Goal: Use online tool/utility: Utilize a website feature to perform a specific function

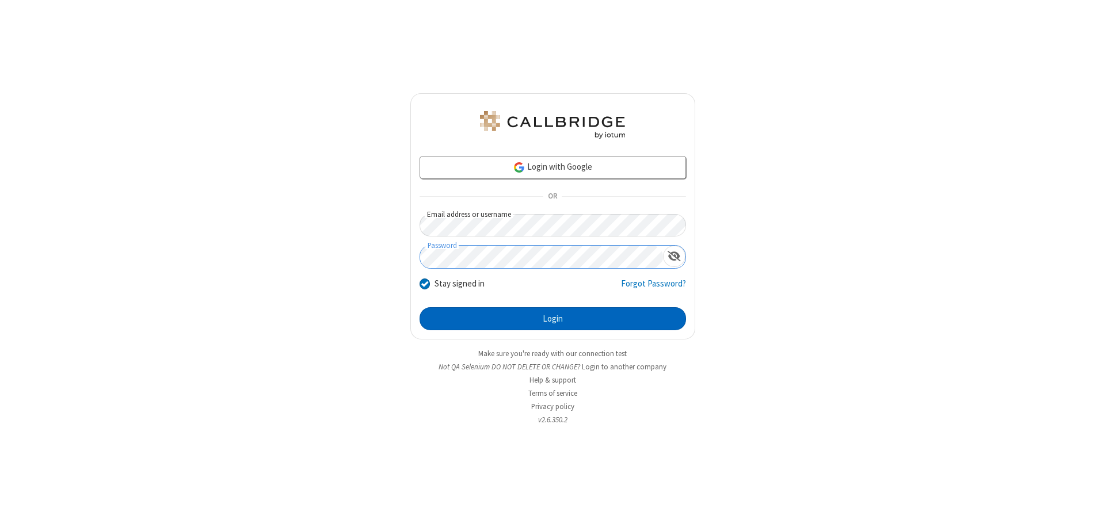
click at [552, 319] on button "Login" at bounding box center [552, 318] width 266 height 23
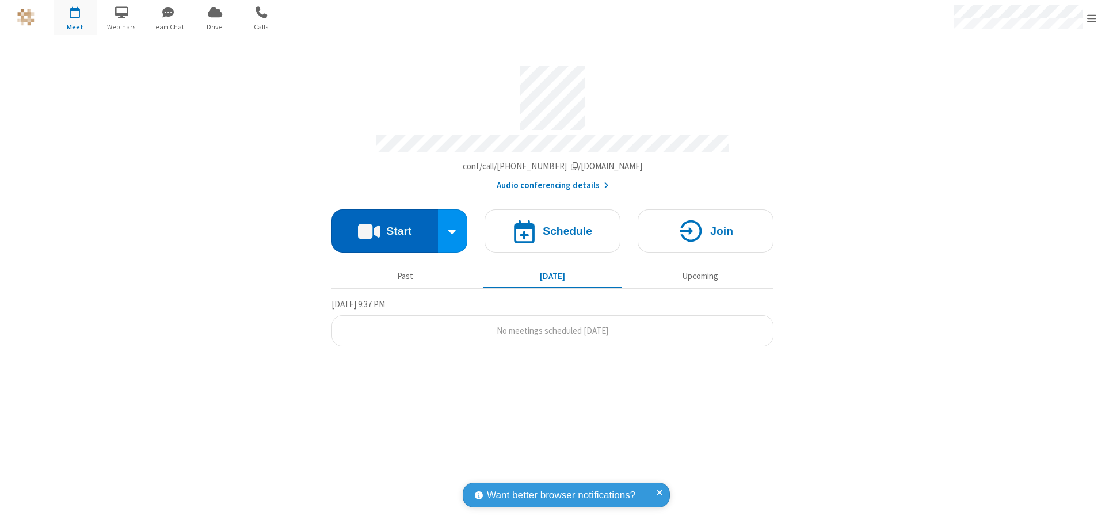
click at [384, 226] on button "Start" at bounding box center [384, 230] width 106 height 43
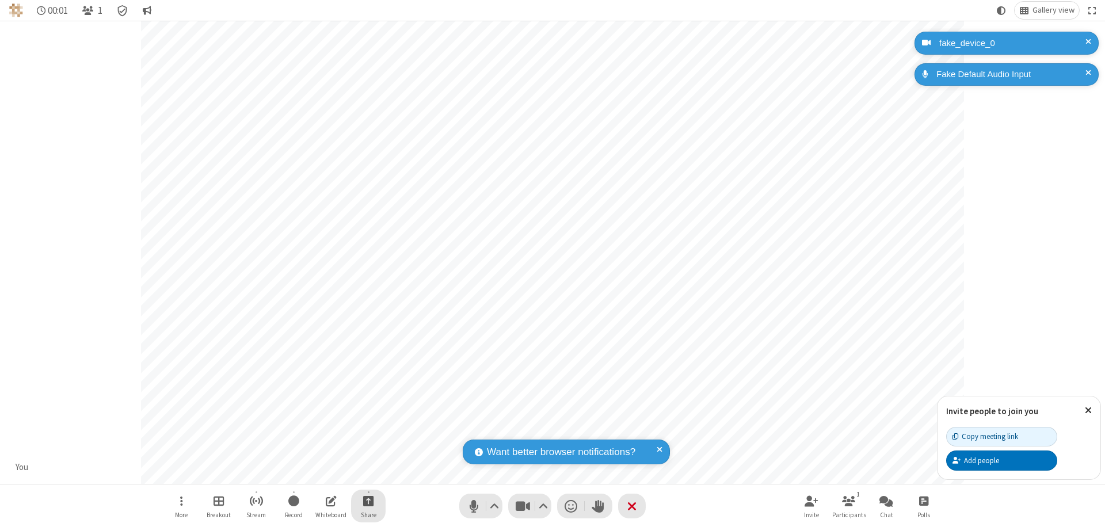
click at [368, 501] on span "Start sharing" at bounding box center [368, 501] width 11 height 14
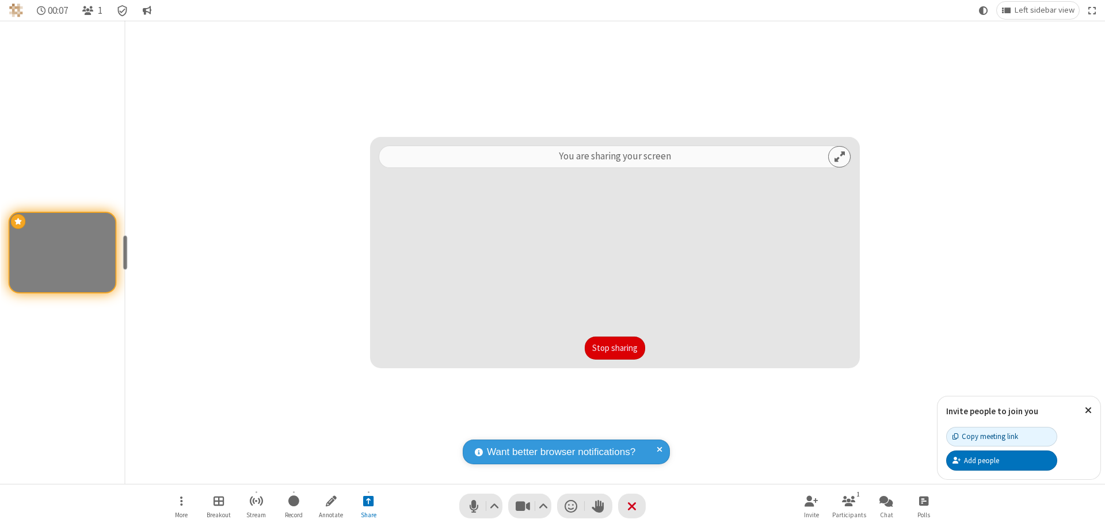
click at [614, 348] on button "Stop sharing" at bounding box center [615, 348] width 60 height 23
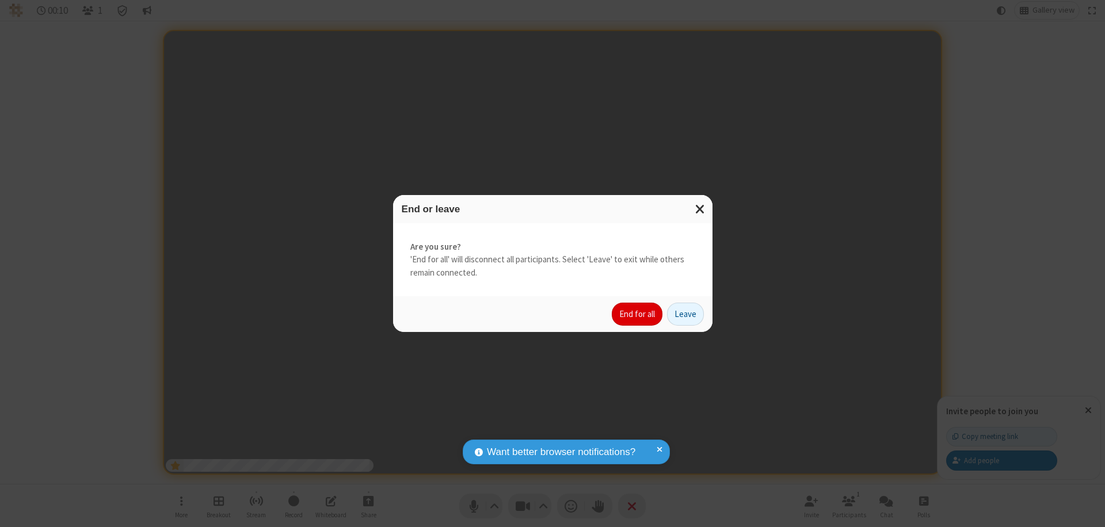
click at [637, 314] on button "End for all" at bounding box center [637, 314] width 51 height 23
